Goal: Find specific page/section: Find specific page/section

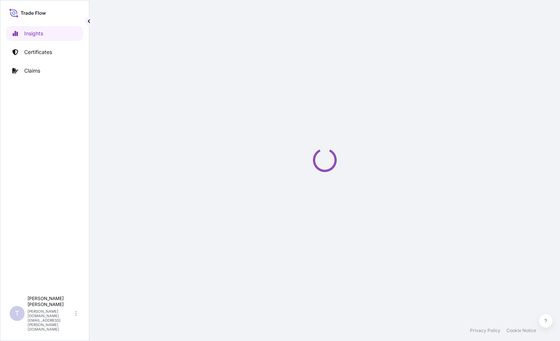
select select "2025"
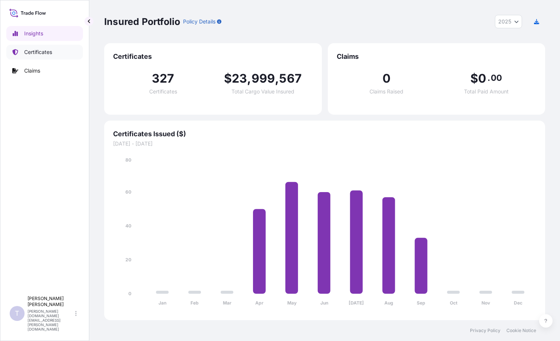
click at [47, 52] on p "Certificates" at bounding box center [38, 51] width 28 height 7
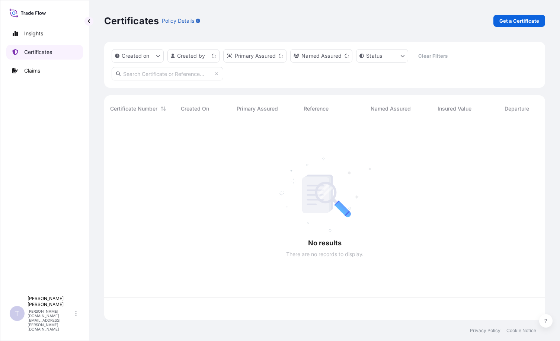
scroll to position [197, 436]
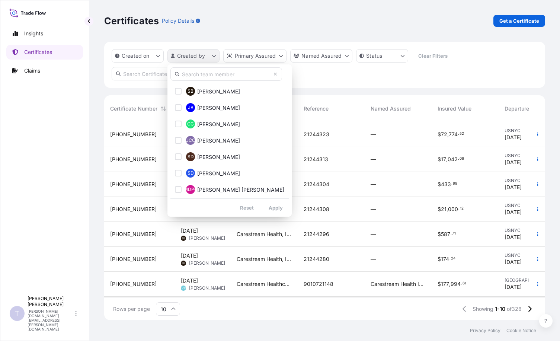
click at [190, 54] on html "Insights Certificates Claims T [PERSON_NAME] [PERSON_NAME][DOMAIN_NAME][EMAIL_A…" at bounding box center [280, 170] width 560 height 341
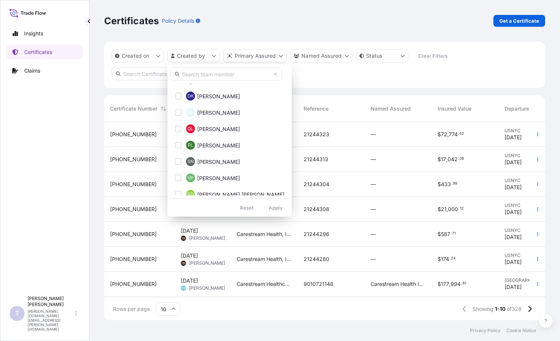
scroll to position [0, 0]
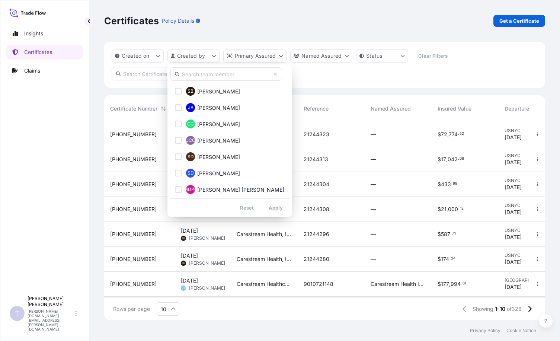
click at [42, 125] on html "Insights Certificates Claims T [PERSON_NAME] [PERSON_NAME][DOMAIN_NAME][EMAIL_A…" at bounding box center [280, 170] width 560 height 341
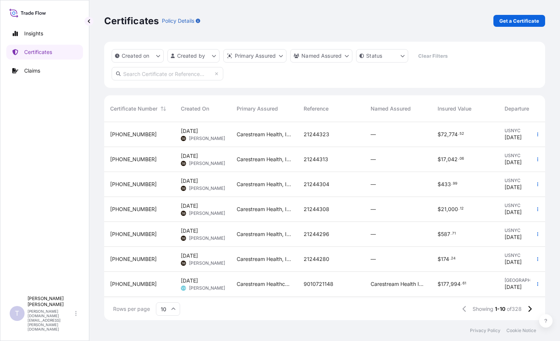
click at [163, 311] on input "10" at bounding box center [168, 308] width 24 height 13
click at [168, 290] on div "50" at bounding box center [168, 289] width 18 height 14
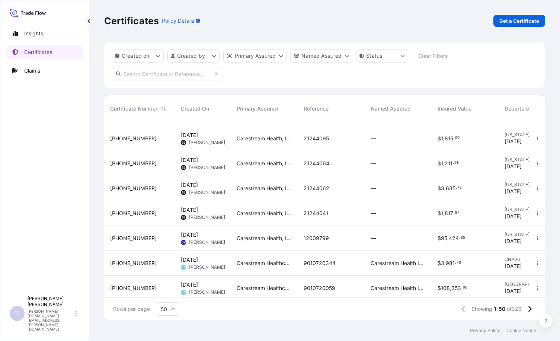
scroll to position [1078, 0]
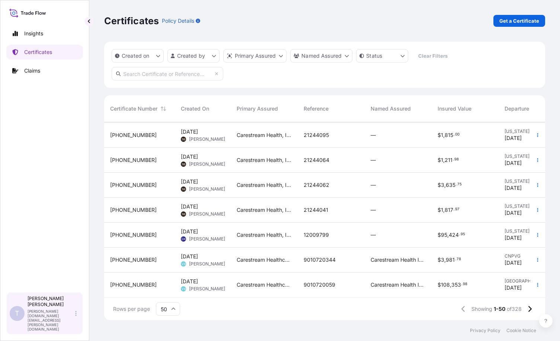
click at [75, 324] on div "[PERSON_NAME] [PERSON_NAME][DOMAIN_NAME][EMAIL_ADDRESS][PERSON_NAME][DOMAIN_NAM…" at bounding box center [54, 314] width 52 height 36
